Goal: Information Seeking & Learning: Learn about a topic

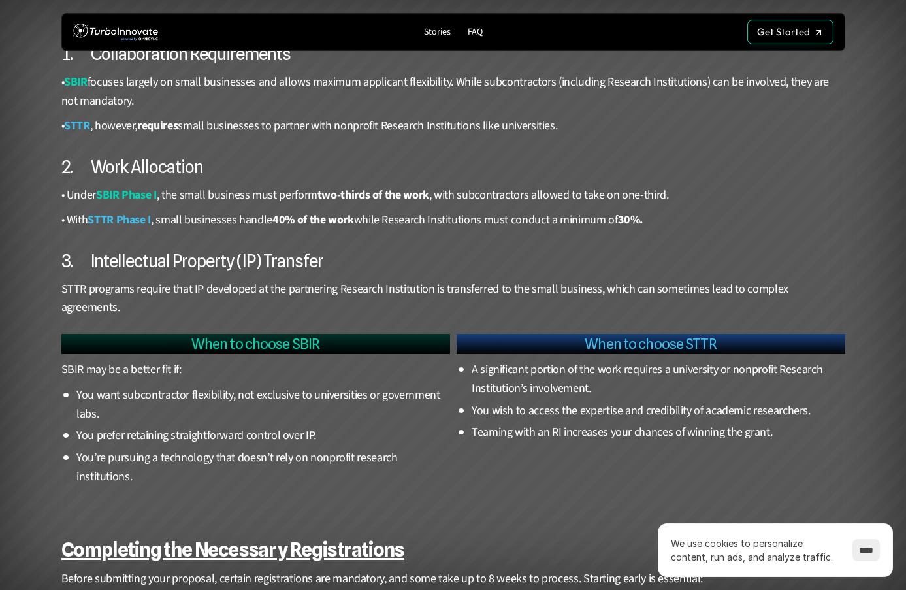
scroll to position [1307, 0]
click at [875, 553] on input "****" at bounding box center [866, 550] width 27 height 22
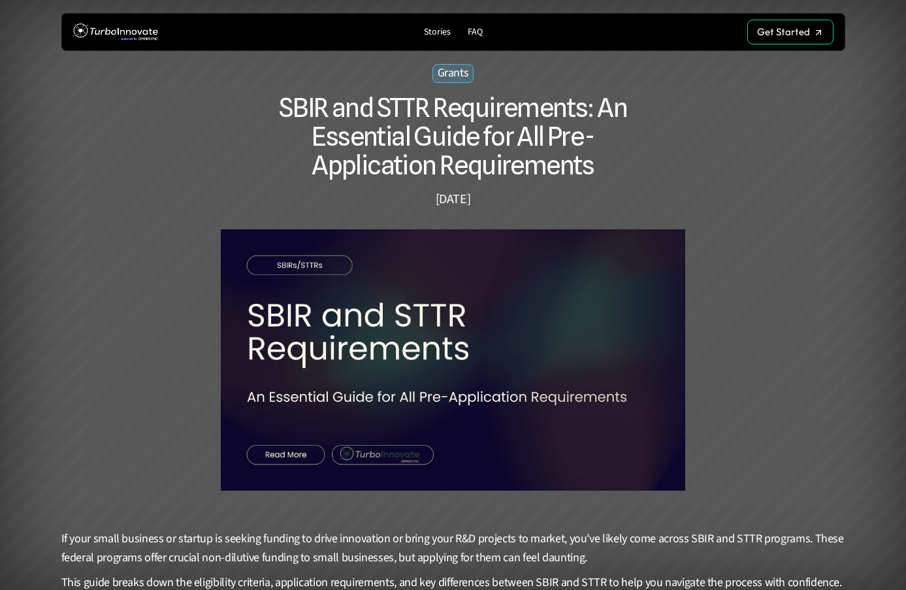
scroll to position [0, 0]
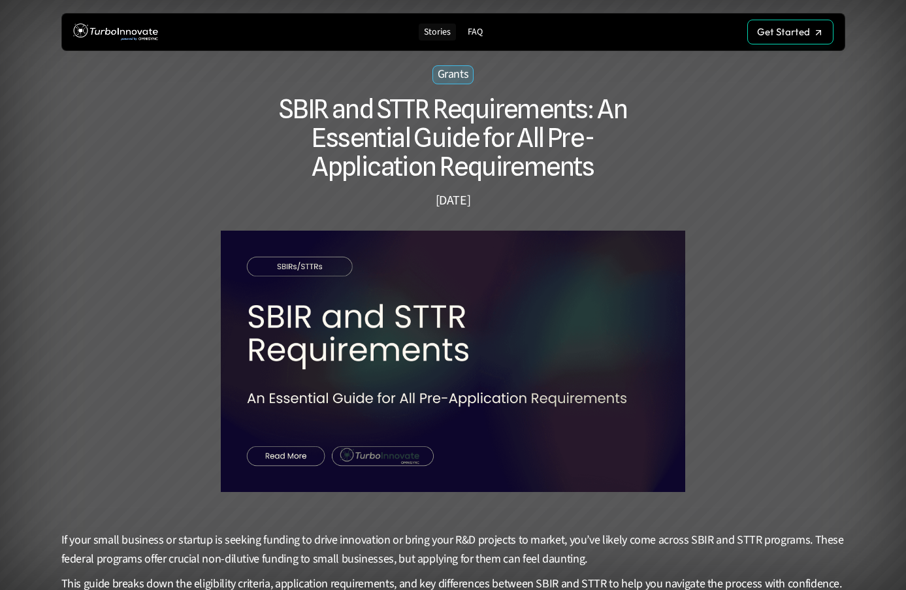
click at [439, 30] on p "Stories" at bounding box center [437, 32] width 27 height 11
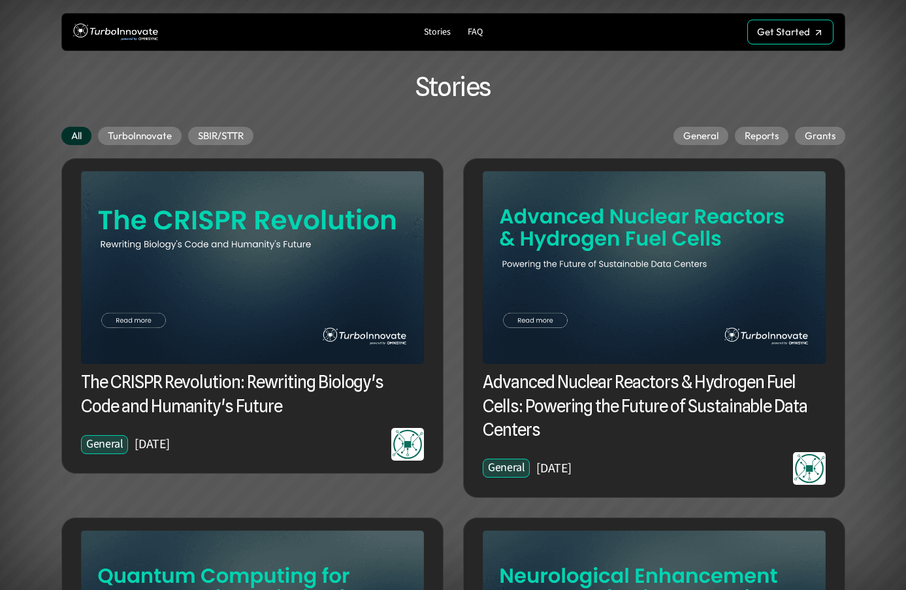
click at [591, 214] on img at bounding box center [654, 267] width 343 height 193
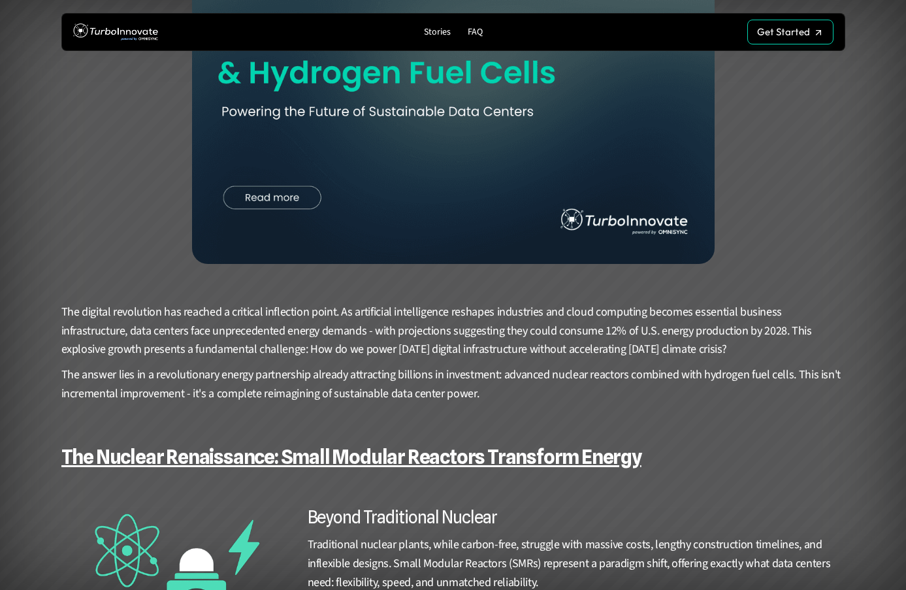
scroll to position [261, 0]
click at [267, 194] on img at bounding box center [453, 116] width 523 height 294
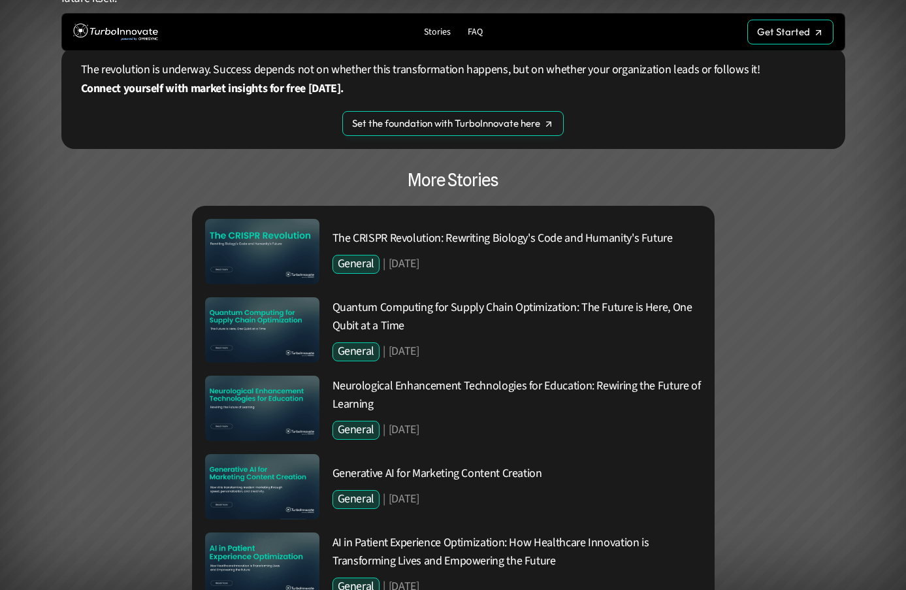
scroll to position [3791, 0]
